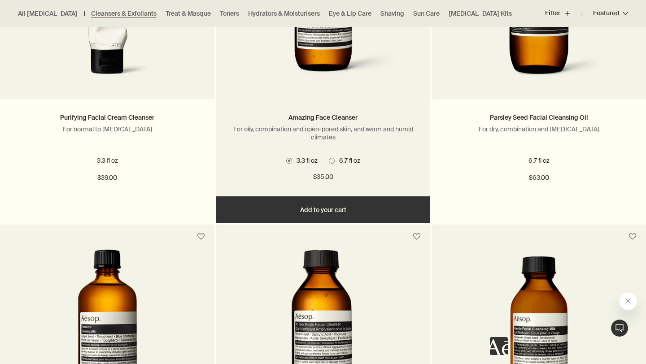
scroll to position [720, 0]
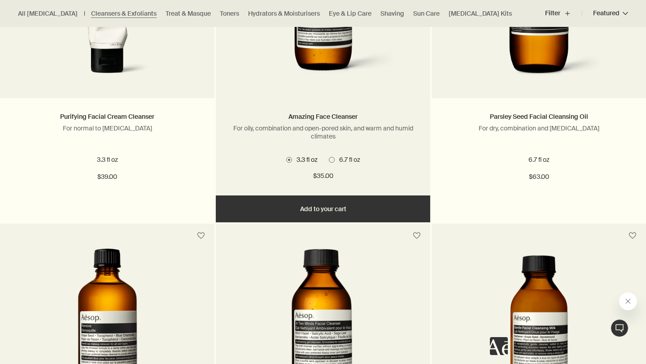
click at [329, 159] on span at bounding box center [332, 160] width 6 height 6
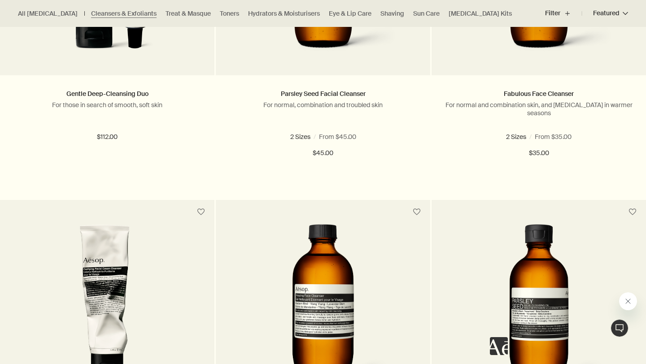
scroll to position [494, 0]
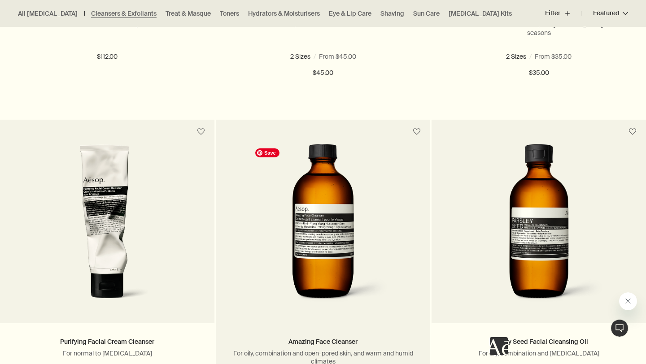
click at [353, 251] on img at bounding box center [323, 227] width 144 height 166
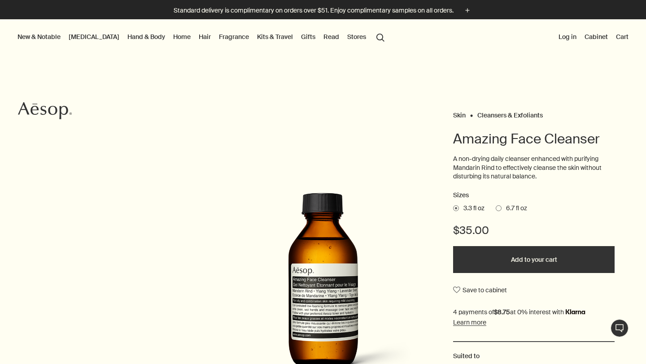
click at [504, 208] on span "6.7 fl oz" at bounding box center [515, 208] width 26 height 9
click at [496, 208] on input "6.7 fl oz" at bounding box center [496, 207] width 0 height 6
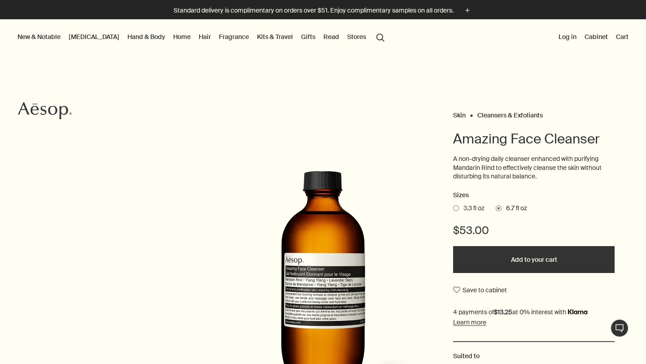
click at [567, 34] on button "Log in" at bounding box center [568, 37] width 22 height 12
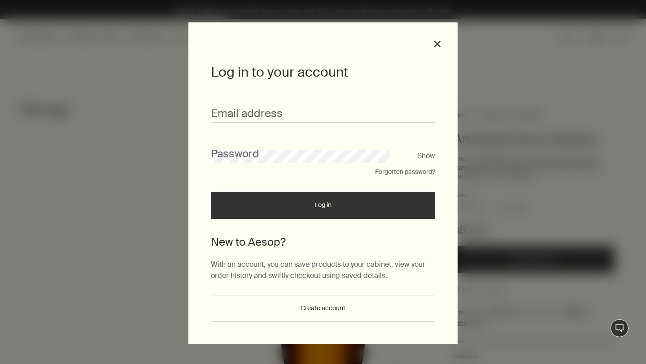
click at [441, 50] on div "Log in to your account Email address Password Show Forgotten password? Log in N…" at bounding box center [323, 183] width 269 height 322
click at [435, 41] on button "close" at bounding box center [438, 44] width 8 height 8
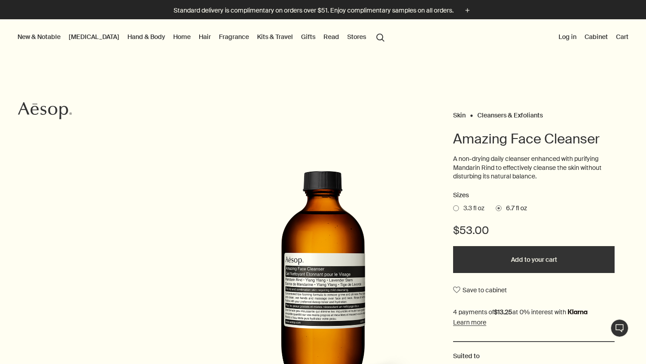
click at [537, 263] on button "Add to your cart" at bounding box center [534, 259] width 162 height 27
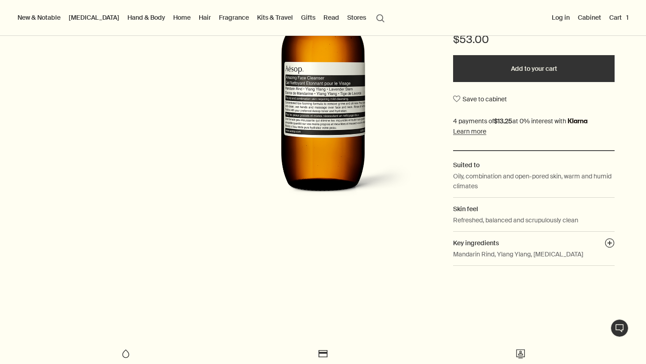
scroll to position [193, 0]
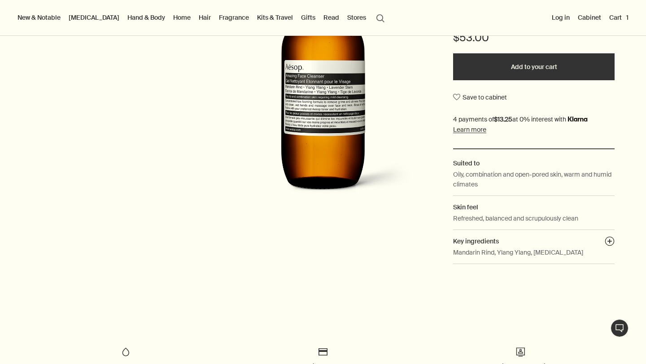
click at [621, 16] on button "Cart 1" at bounding box center [619, 18] width 23 height 12
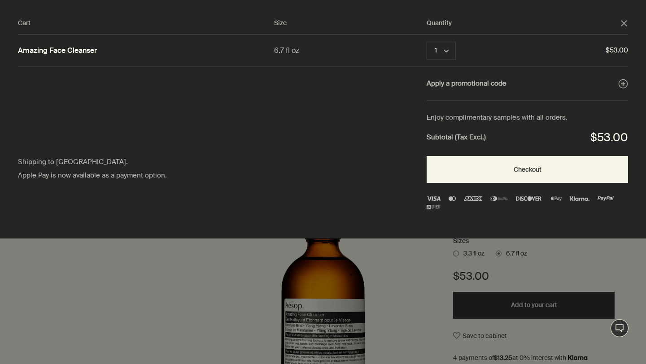
click at [505, 116] on div "Enjoy complimentary samples with all orders." at bounding box center [528, 118] width 202 height 12
click at [623, 24] on polygon "Close" at bounding box center [624, 23] width 6 height 6
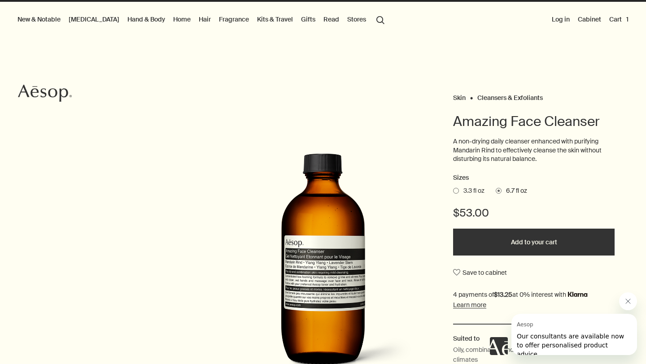
scroll to position [17, 0]
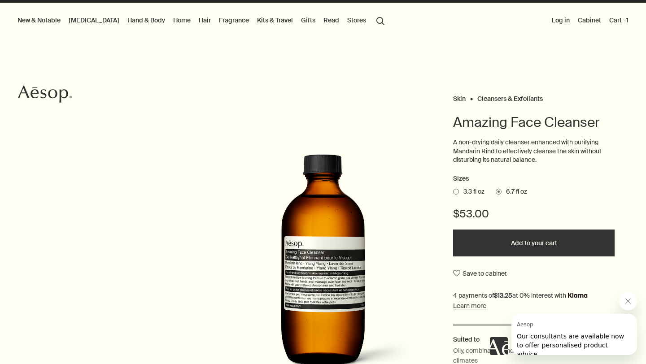
click at [578, 343] on span "Our consultants are available now to offer personalised product advice." at bounding box center [570, 345] width 107 height 25
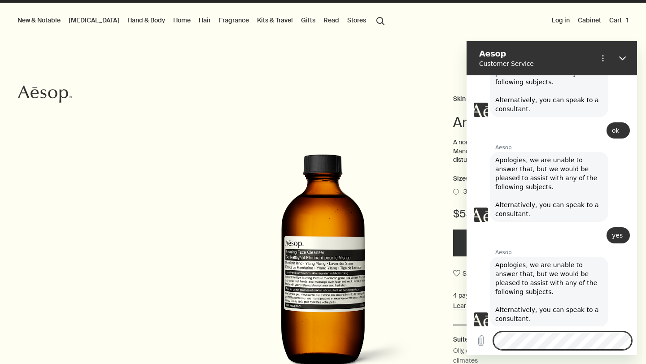
scroll to position [305, 0]
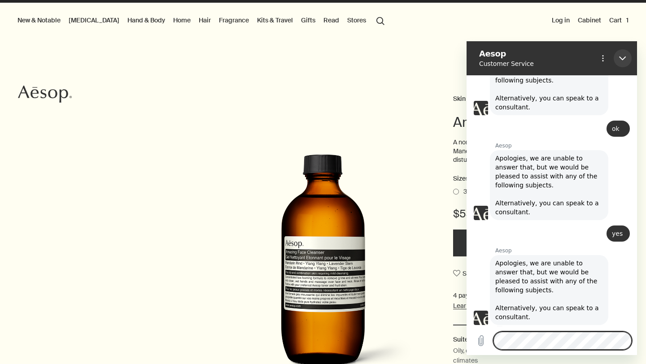
click at [626, 56] on icon "Close" at bounding box center [622, 58] width 7 height 7
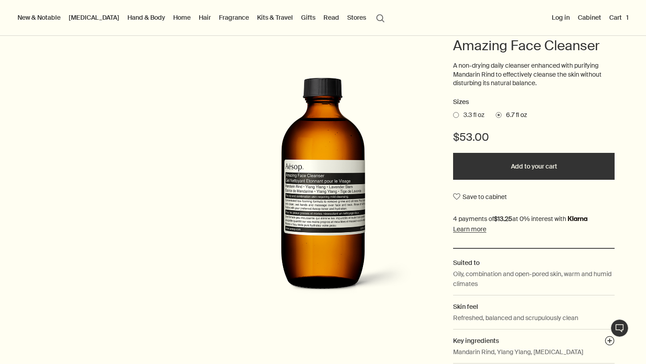
scroll to position [94, 0]
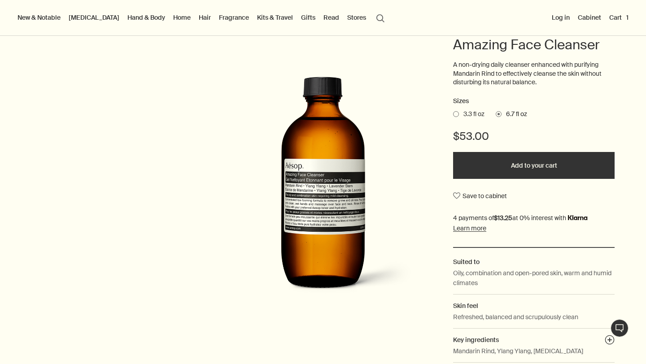
click at [616, 327] on button "Live Assistance 1" at bounding box center [620, 329] width 18 height 18
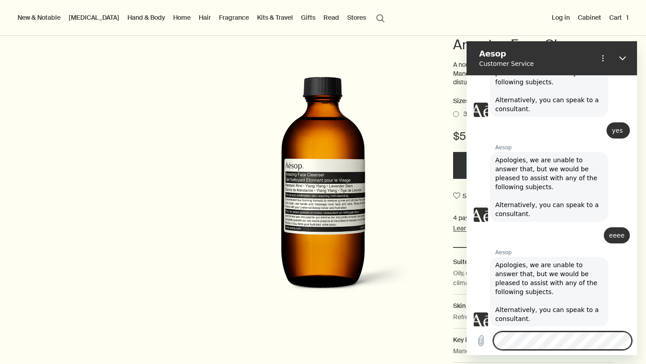
scroll to position [410, 0]
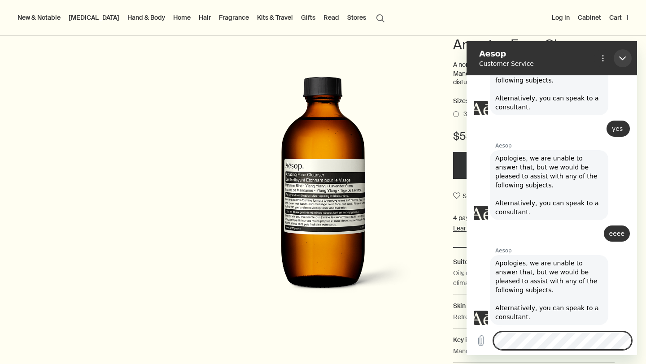
click at [628, 61] on button "Close" at bounding box center [623, 58] width 18 height 18
